Goal: Navigation & Orientation: Find specific page/section

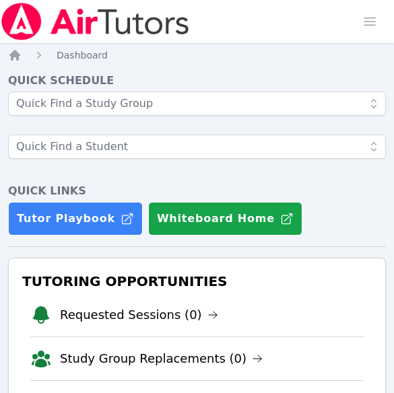
click at [45, 15] on img at bounding box center [95, 22] width 190 height 38
click at [42, 129] on div at bounding box center [196, 132] width 377 height 81
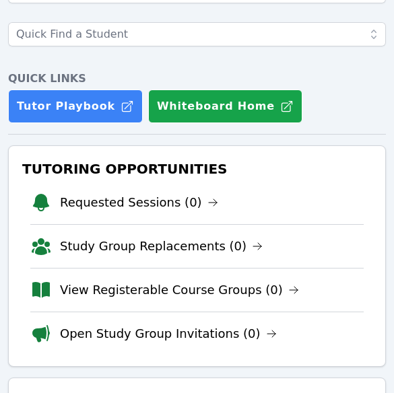
scroll to position [114, 0]
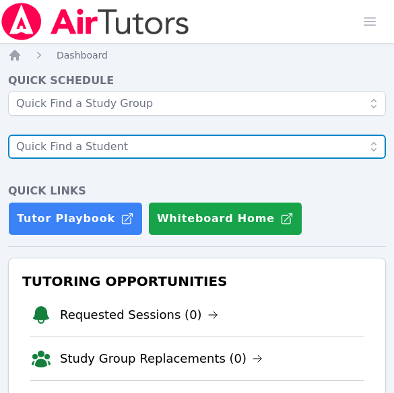
click at [24, 135] on input "text" at bounding box center [196, 147] width 377 height 24
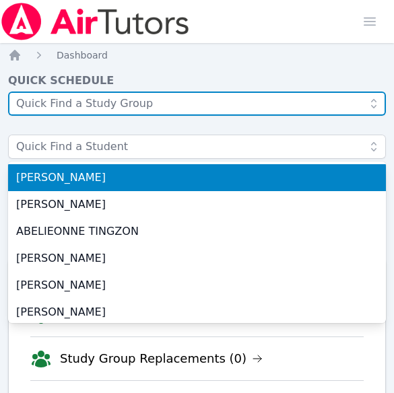
click at [30, 99] on input "text" at bounding box center [196, 104] width 377 height 24
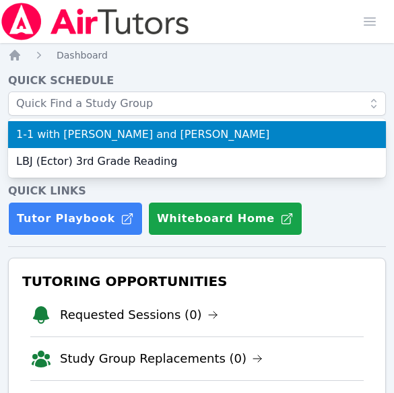
click at [197, 60] on nav "Home Dashboard" at bounding box center [196, 54] width 377 height 13
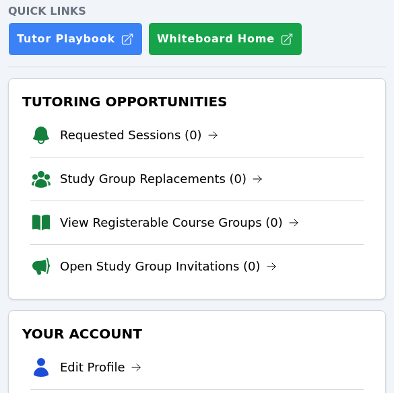
scroll to position [180, 0]
